Goal: Check status: Check status

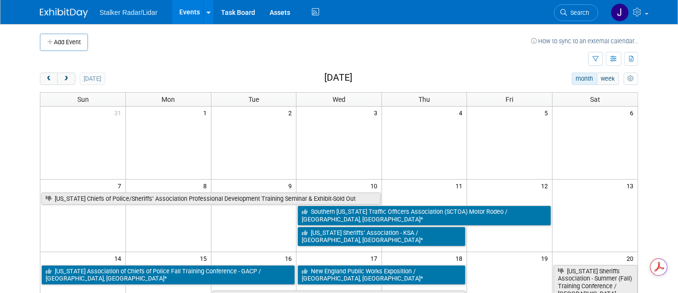
click at [62, 76] on span "next" at bounding box center [65, 79] width 7 height 6
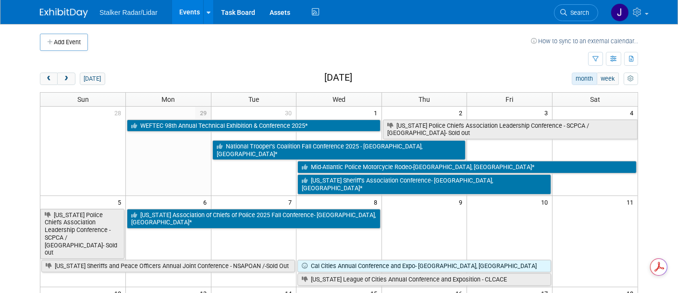
click at [62, 76] on span "next" at bounding box center [65, 79] width 7 height 6
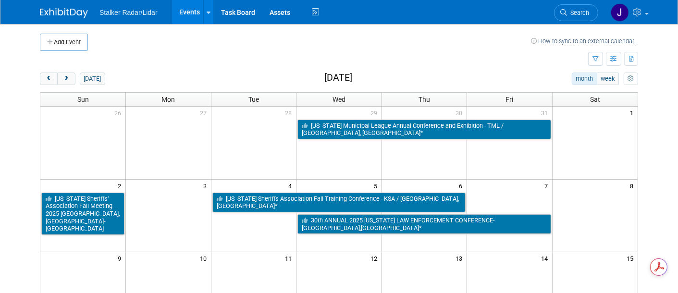
click at [62, 76] on span "next" at bounding box center [65, 79] width 7 height 6
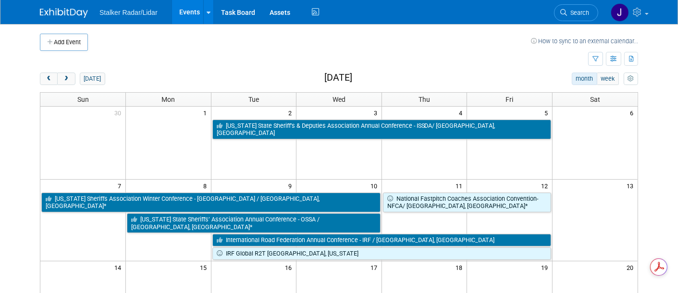
click at [62, 76] on span "next" at bounding box center [65, 79] width 7 height 6
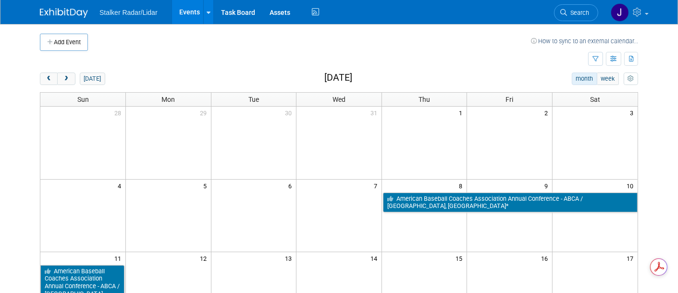
click at [62, 76] on span "next" at bounding box center [65, 79] width 7 height 6
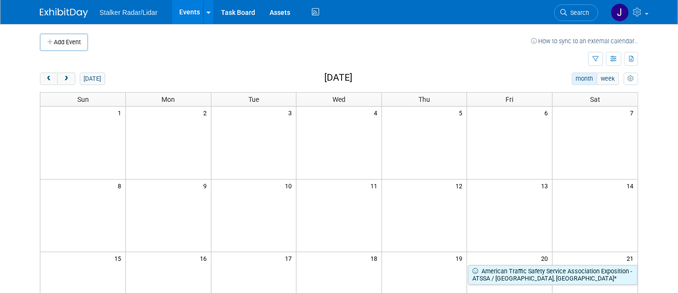
click at [62, 80] on span "next" at bounding box center [65, 79] width 7 height 6
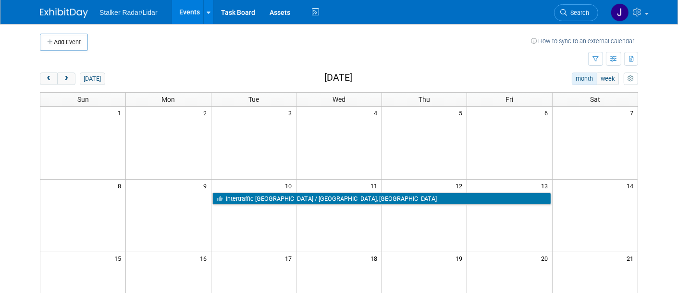
click at [46, 74] on button "prev" at bounding box center [49, 79] width 18 height 12
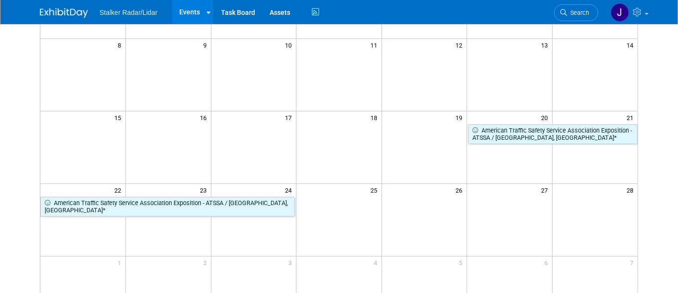
scroll to position [48, 0]
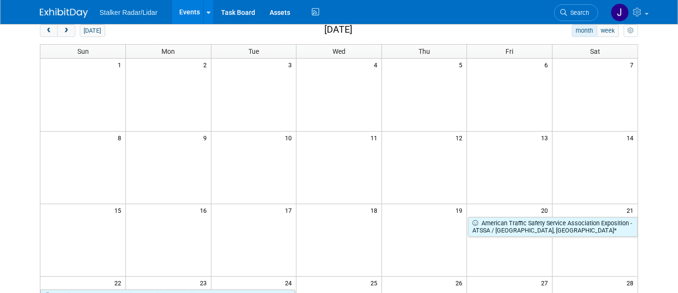
click at [45, 32] on span "prev" at bounding box center [48, 31] width 7 height 6
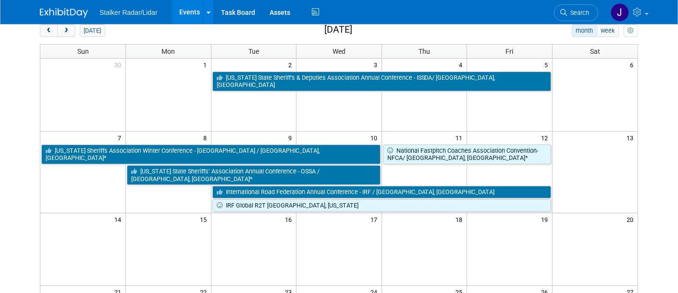
click at [45, 32] on span "prev" at bounding box center [48, 31] width 7 height 6
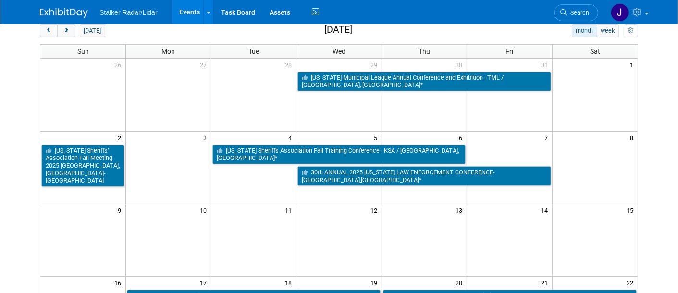
click at [45, 32] on span "prev" at bounding box center [48, 31] width 7 height 6
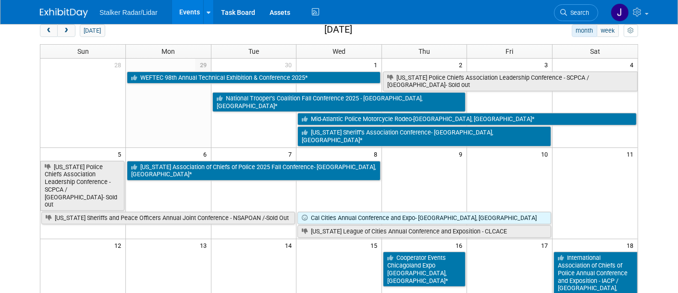
click at [45, 32] on span "prev" at bounding box center [48, 31] width 7 height 6
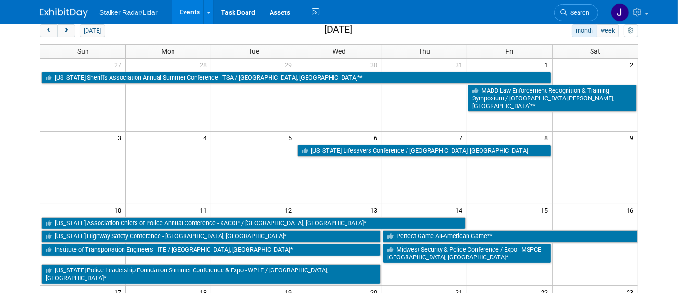
click at [45, 32] on span "prev" at bounding box center [48, 31] width 7 height 6
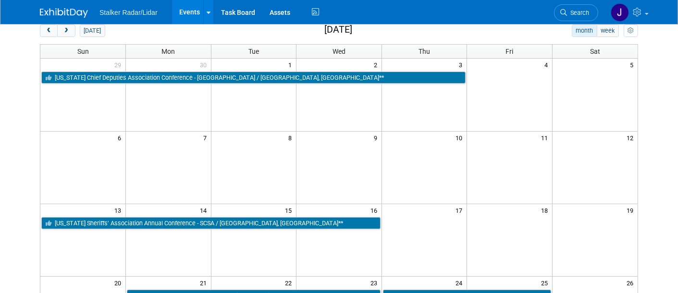
click at [45, 32] on span "prev" at bounding box center [48, 31] width 7 height 6
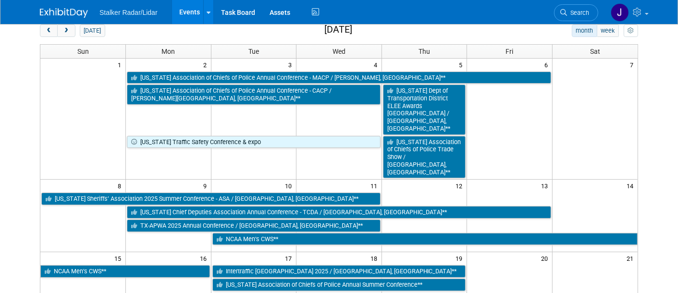
click at [45, 32] on span "prev" at bounding box center [48, 31] width 7 height 6
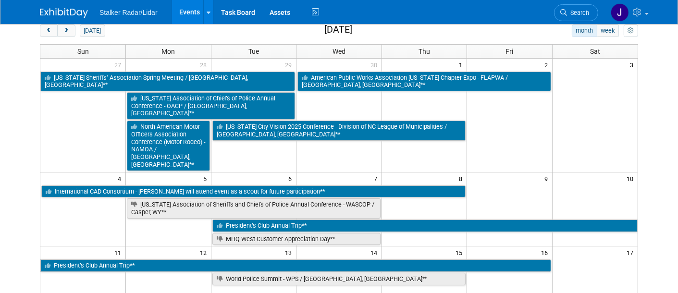
click at [45, 32] on span "prev" at bounding box center [48, 31] width 7 height 6
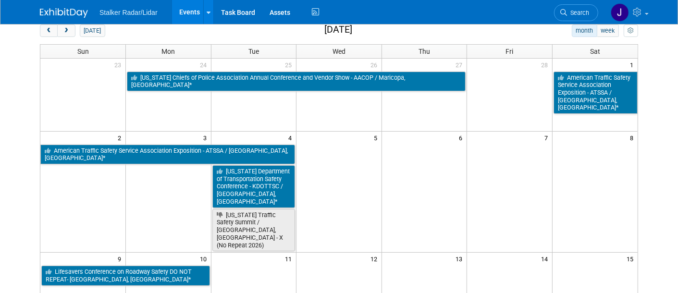
click at [45, 32] on span "prev" at bounding box center [48, 31] width 7 height 6
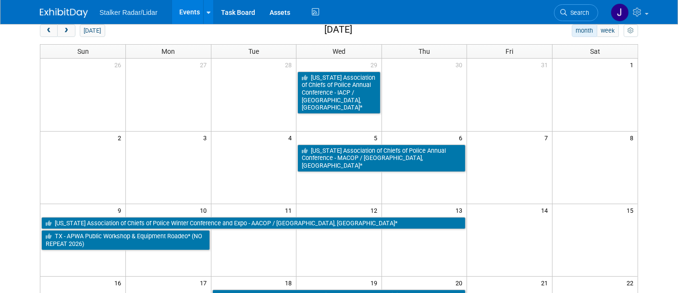
click at [45, 32] on span "prev" at bounding box center [48, 31] width 7 height 6
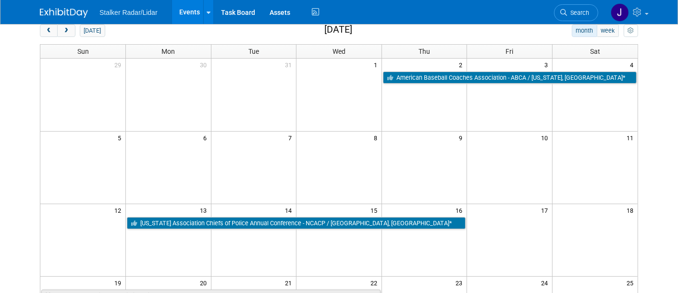
click at [69, 27] on div "[DATE]" at bounding box center [72, 30] width 65 height 12
click at [62, 31] on span "next" at bounding box center [65, 31] width 7 height 6
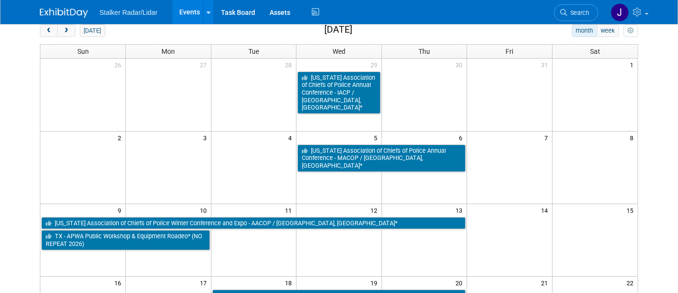
click at [62, 28] on span "next" at bounding box center [65, 31] width 7 height 6
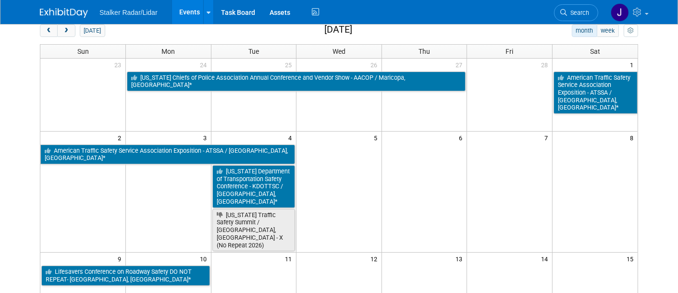
click at [62, 28] on span "next" at bounding box center [65, 31] width 7 height 6
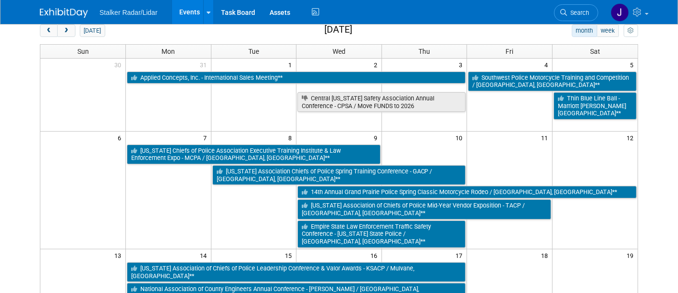
click at [62, 28] on span "next" at bounding box center [65, 31] width 7 height 6
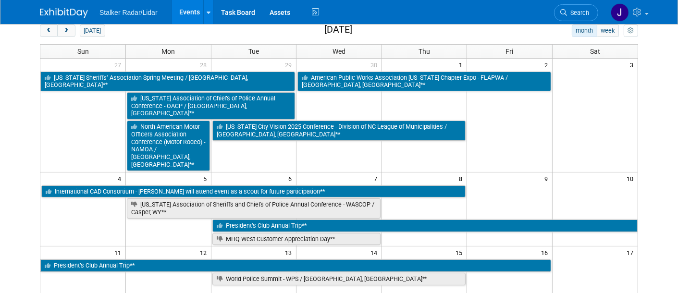
click at [62, 28] on span "next" at bounding box center [65, 31] width 7 height 6
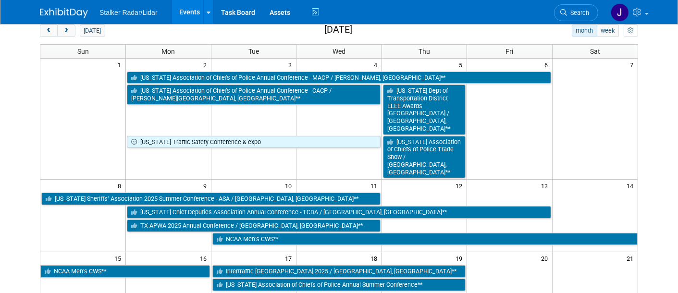
click at [62, 28] on span "next" at bounding box center [65, 31] width 7 height 6
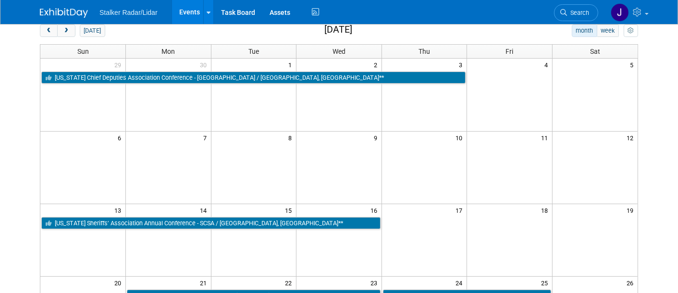
click at [62, 28] on span "next" at bounding box center [65, 31] width 7 height 6
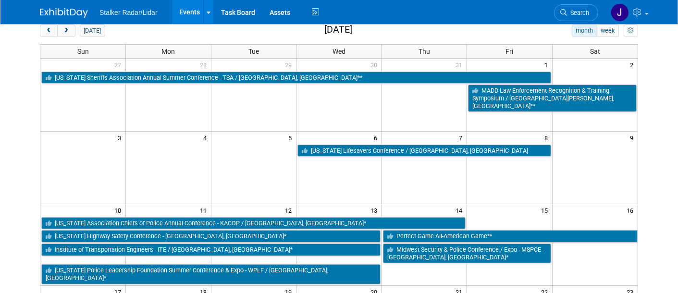
click at [62, 28] on span "next" at bounding box center [65, 31] width 7 height 6
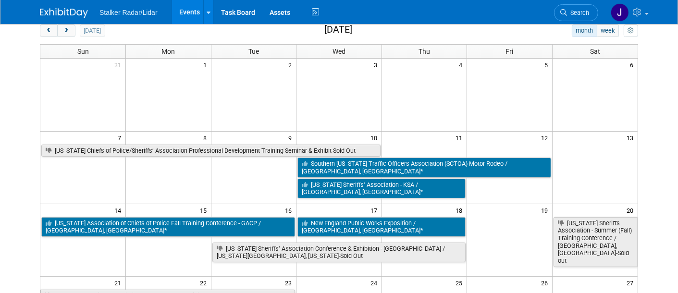
click at [62, 28] on span "next" at bounding box center [65, 31] width 7 height 6
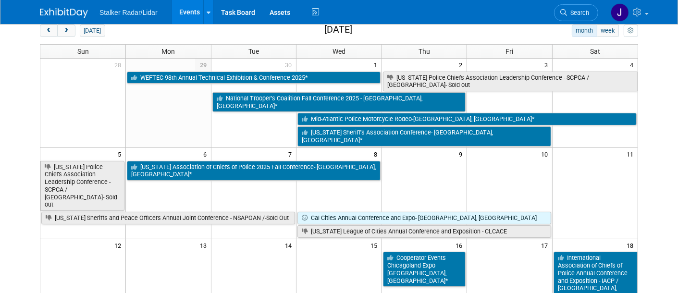
click at [62, 28] on span "next" at bounding box center [65, 31] width 7 height 6
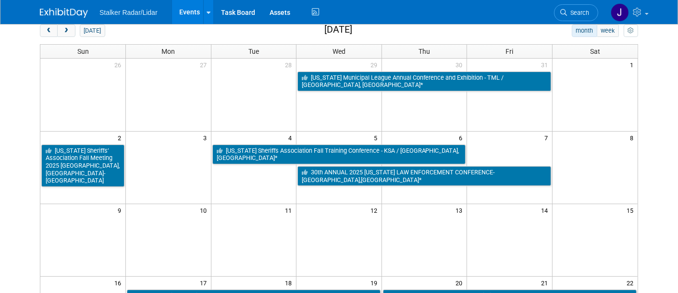
click at [62, 28] on span "next" at bounding box center [65, 31] width 7 height 6
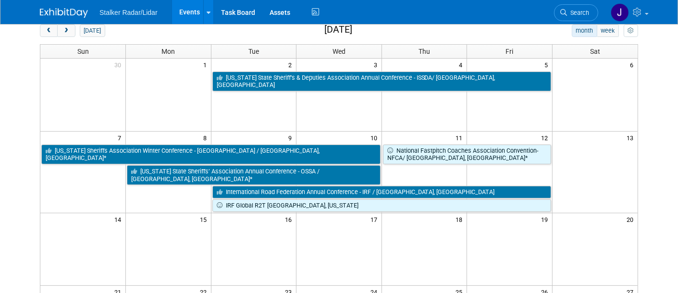
click at [62, 28] on span "next" at bounding box center [65, 31] width 7 height 6
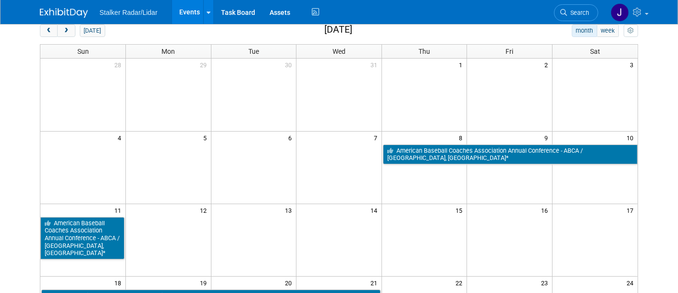
click at [62, 28] on span "next" at bounding box center [65, 31] width 7 height 6
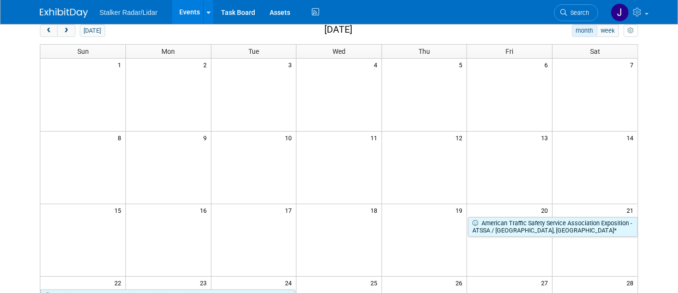
click at [62, 28] on span "next" at bounding box center [65, 31] width 7 height 6
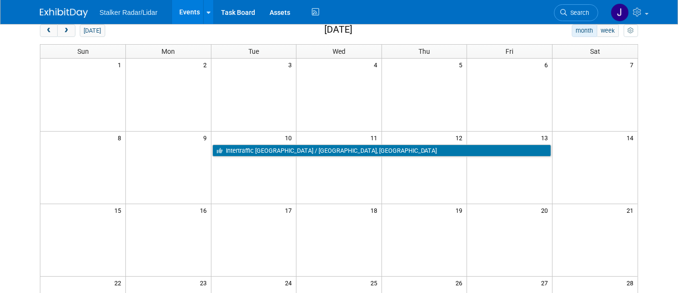
click at [47, 33] on button "prev" at bounding box center [49, 30] width 18 height 12
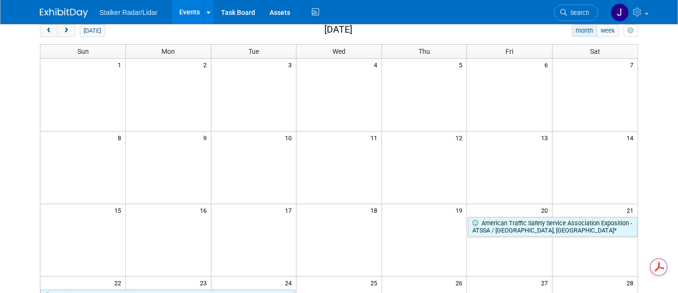
scroll to position [0, 0]
